Goal: Find specific page/section: Find specific page/section

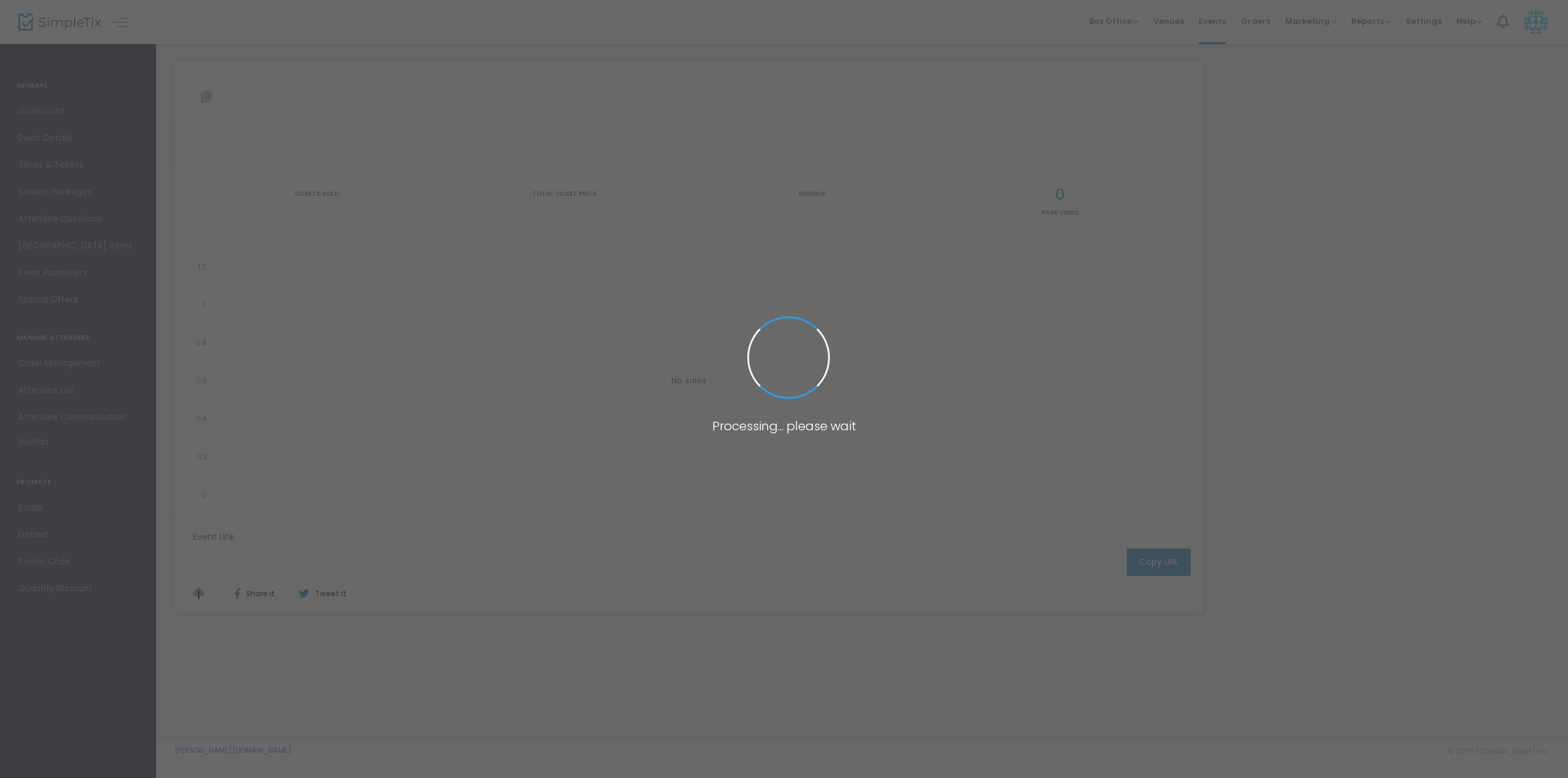
type input "[URL][DOMAIN_NAME][PERSON_NAME]"
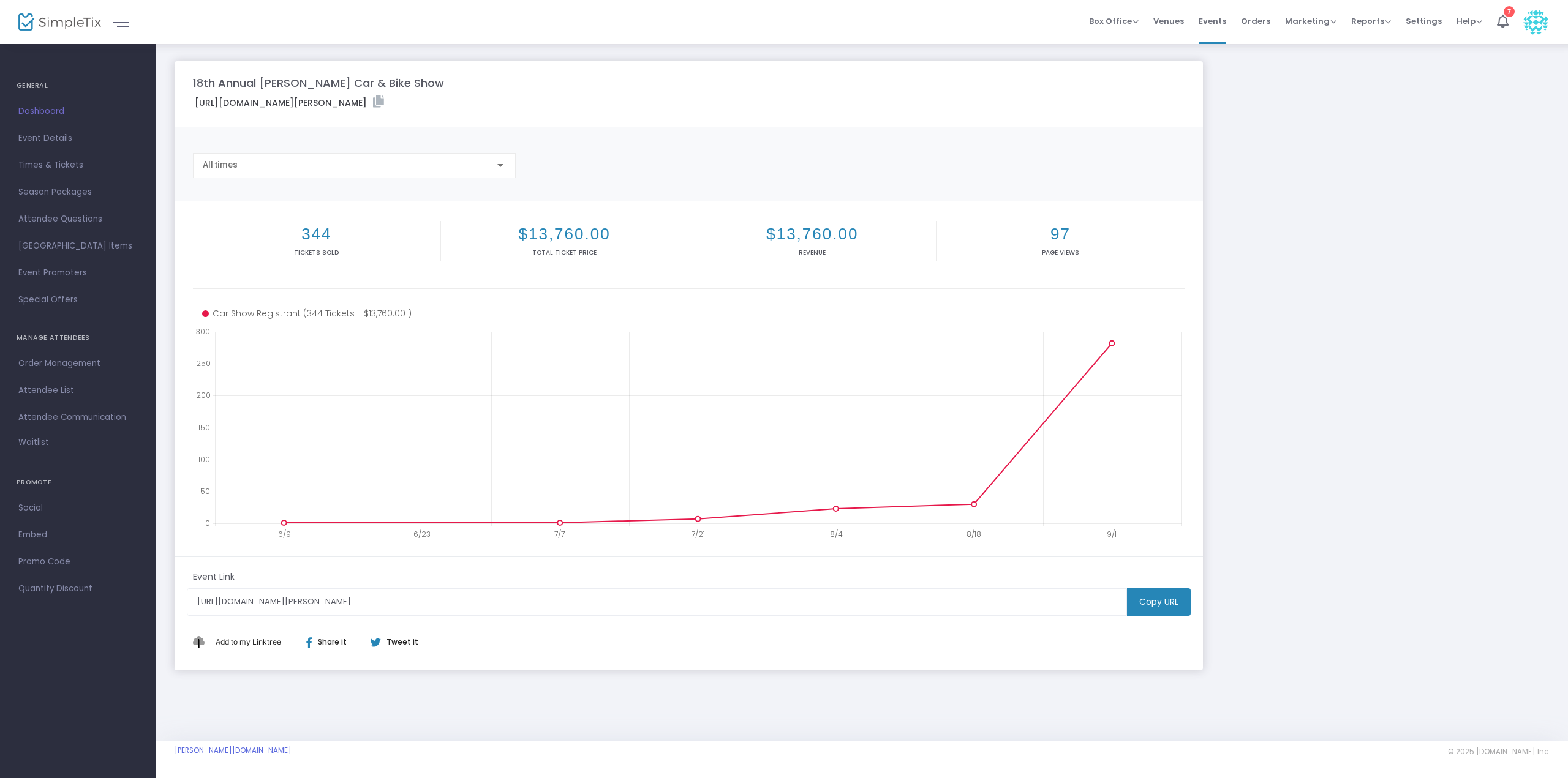
click at [323, 228] on h2 "344" at bounding box center [316, 234] width 242 height 19
click at [28, 391] on span "Attendee List" at bounding box center [78, 391] width 119 height 16
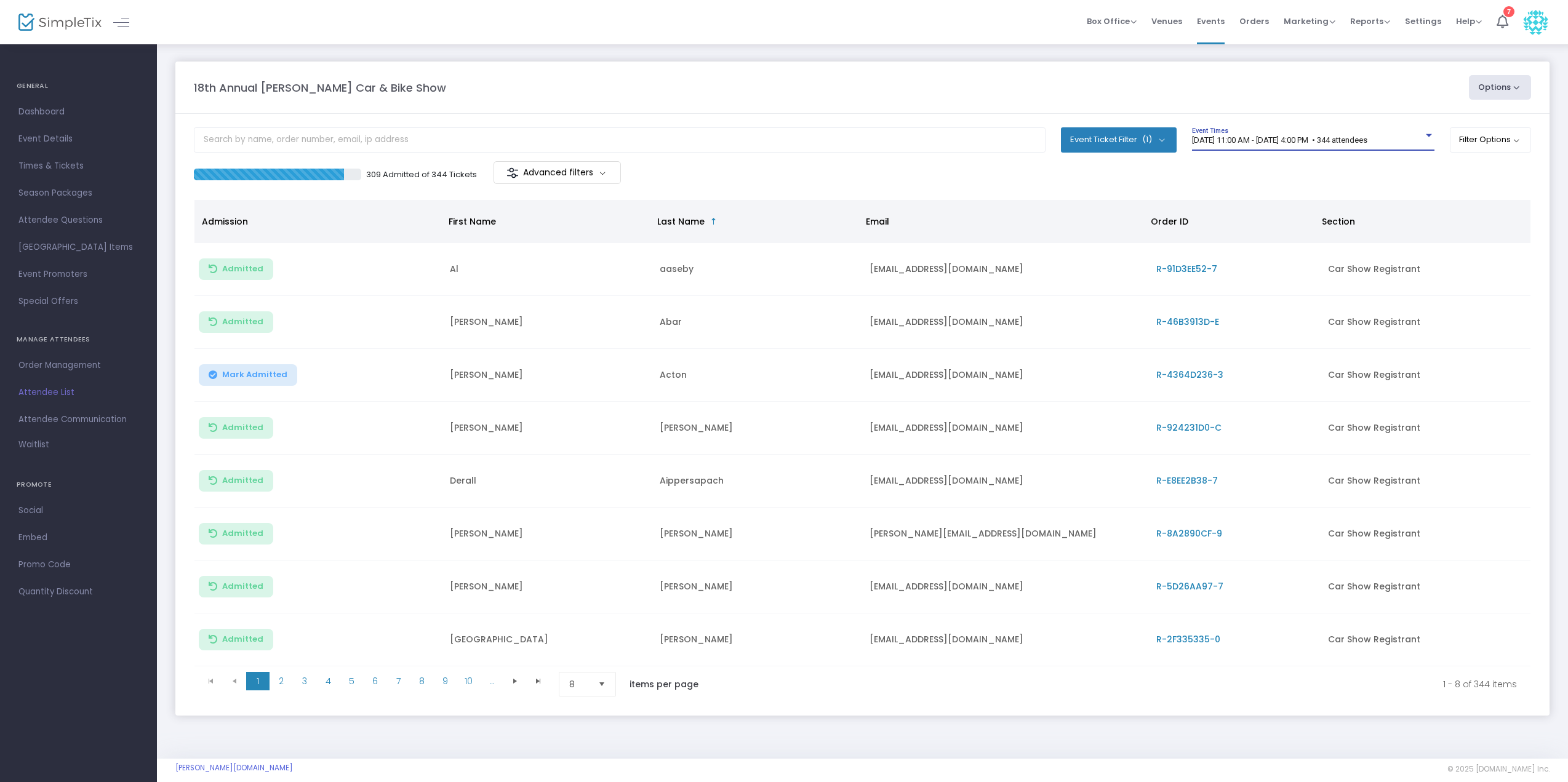
click at [1424, 134] on div at bounding box center [1429, 136] width 11 height 9
click at [814, 84] on div at bounding box center [784, 391] width 1568 height 782
click at [48, 104] on link "Dashboard" at bounding box center [79, 112] width 157 height 27
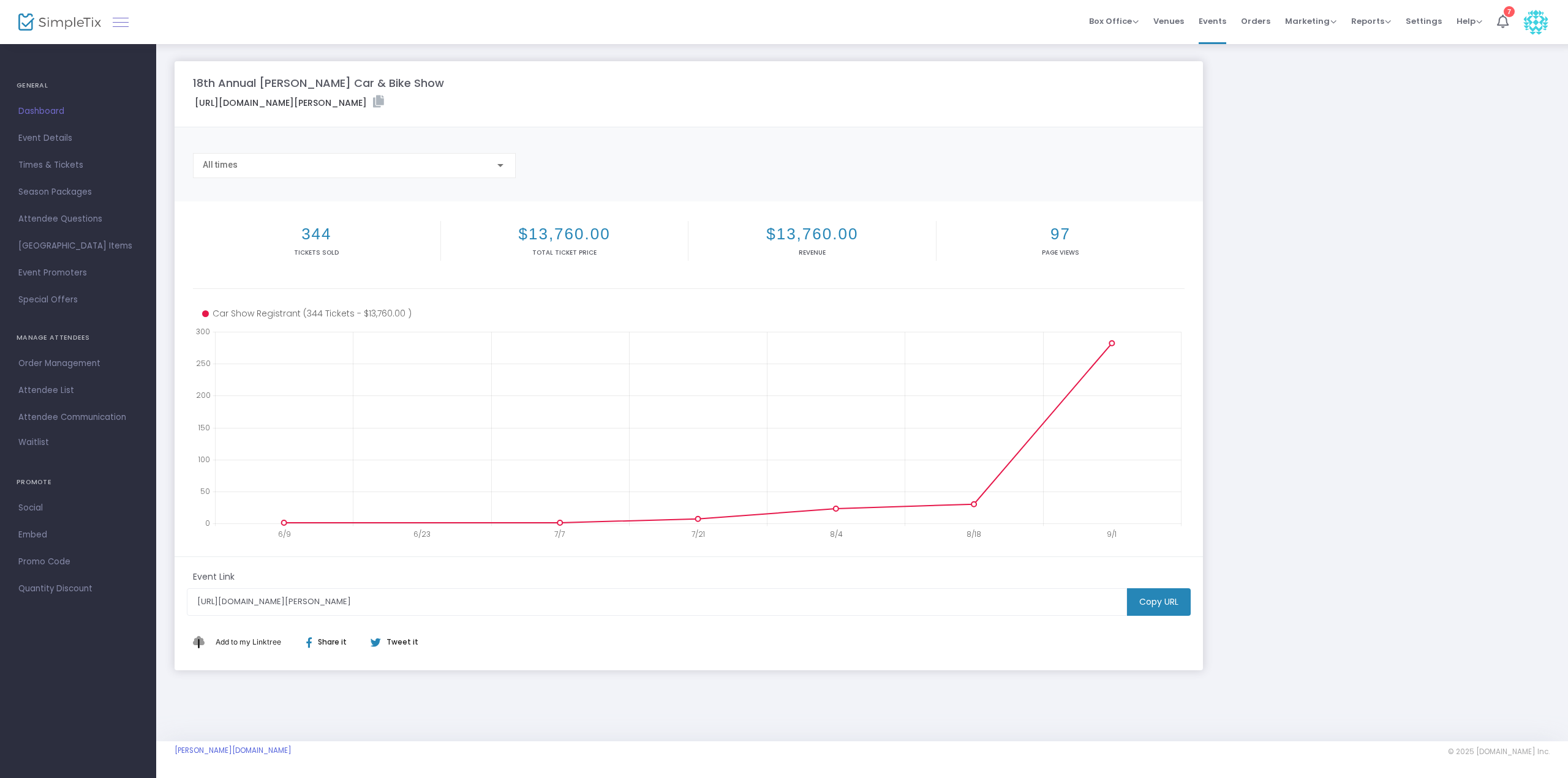
click at [121, 21] on link at bounding box center [121, 22] width 16 height 16
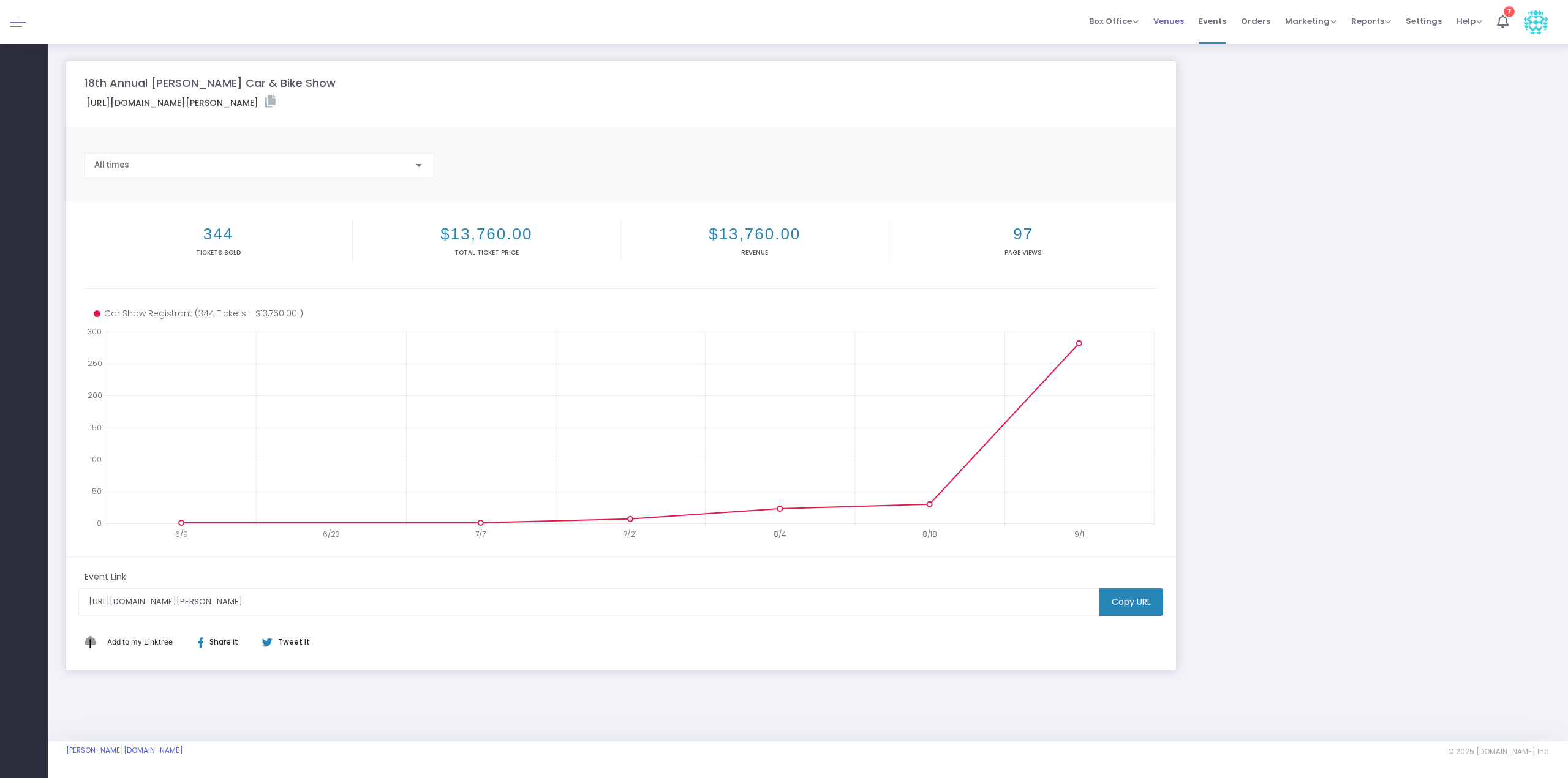
click at [1157, 22] on li "Venues" at bounding box center [1169, 22] width 45 height 44
click at [1208, 20] on span "Events" at bounding box center [1212, 21] width 28 height 31
